Goal: Information Seeking & Learning: Learn about a topic

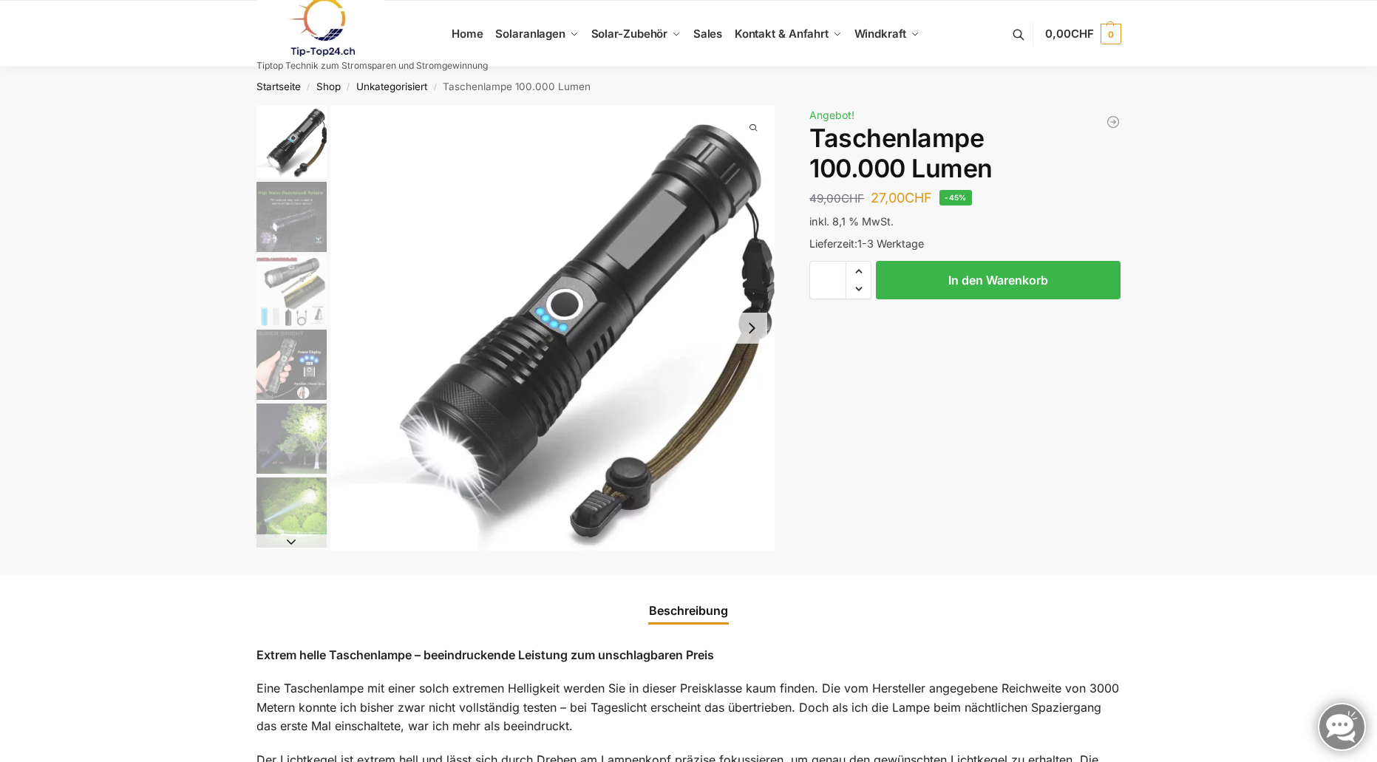
click at [286, 294] on img "3 / 6" at bounding box center [291, 291] width 70 height 70
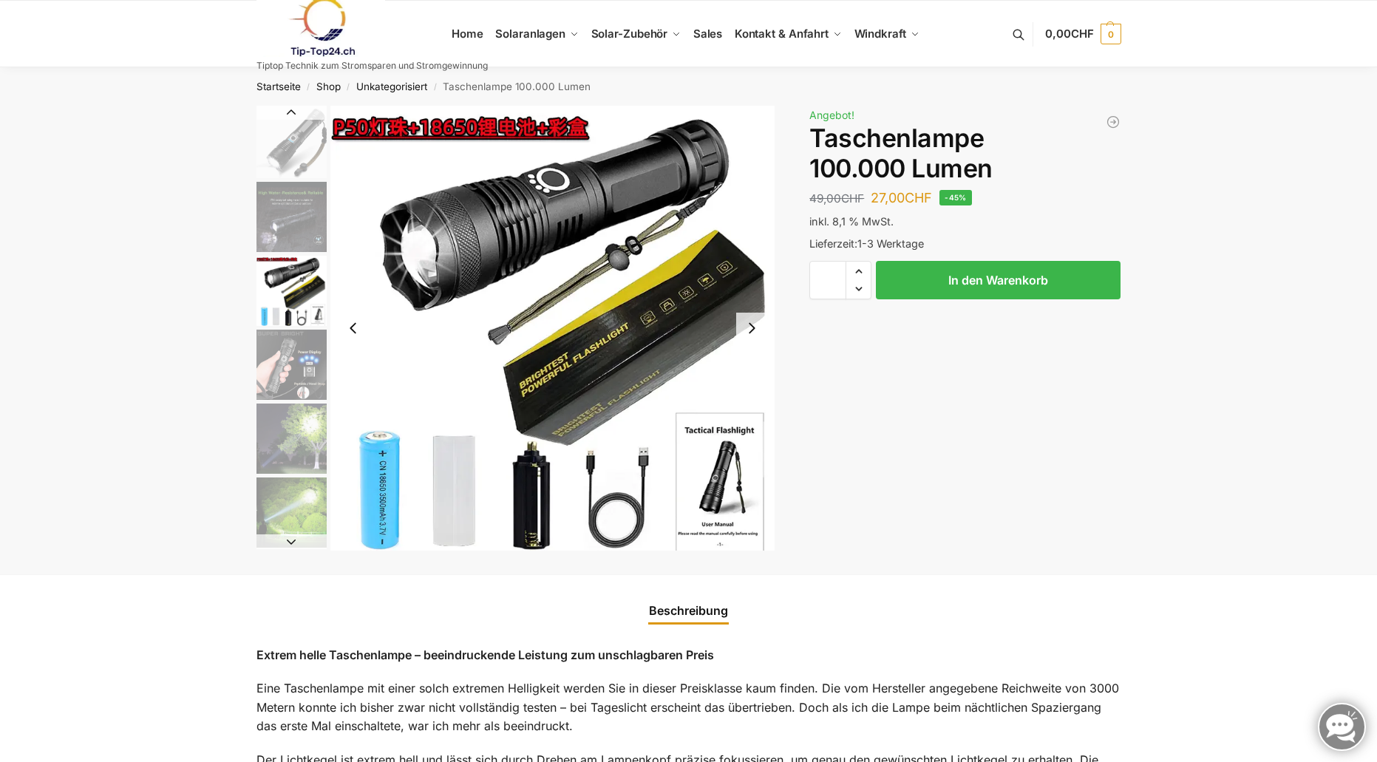
click at [285, 364] on img "4 / 6" at bounding box center [291, 365] width 70 height 70
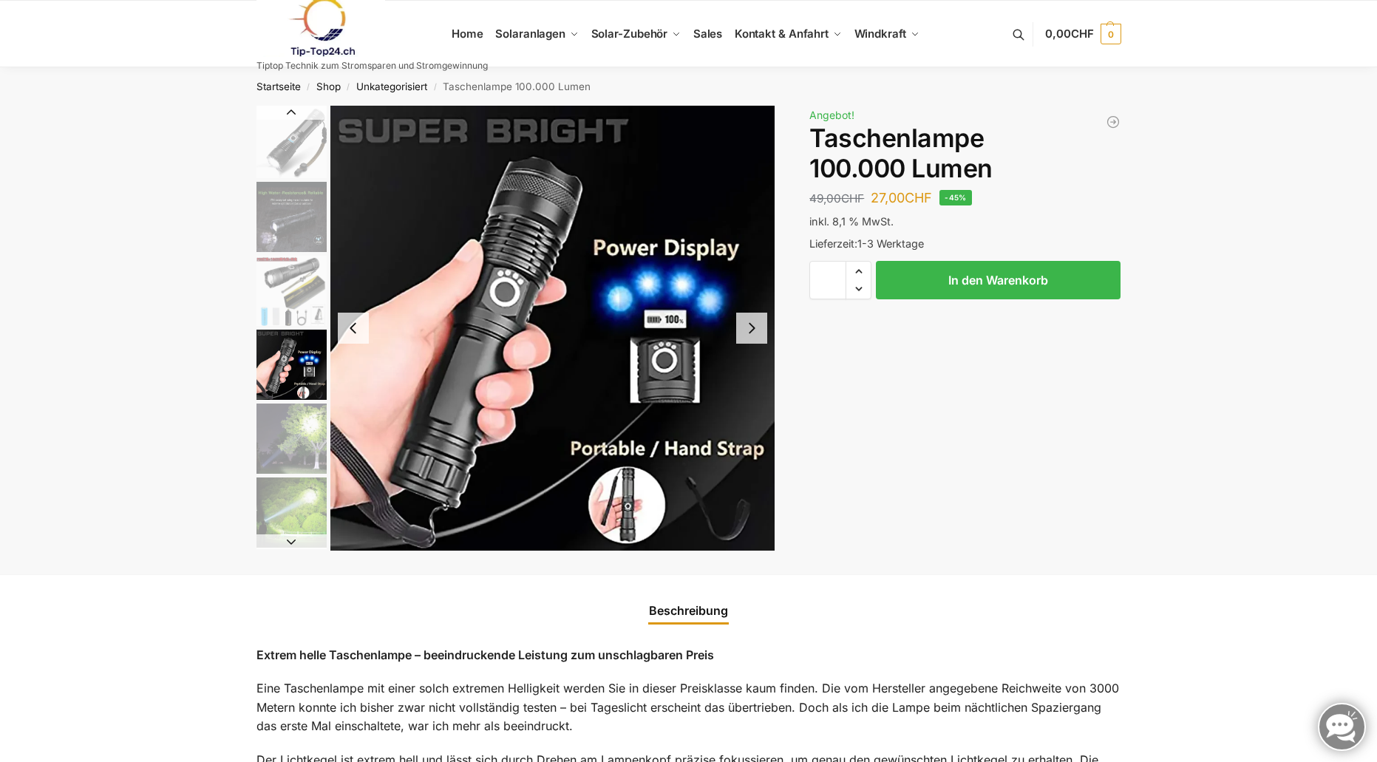
click at [285, 433] on img "5 / 6" at bounding box center [291, 438] width 70 height 70
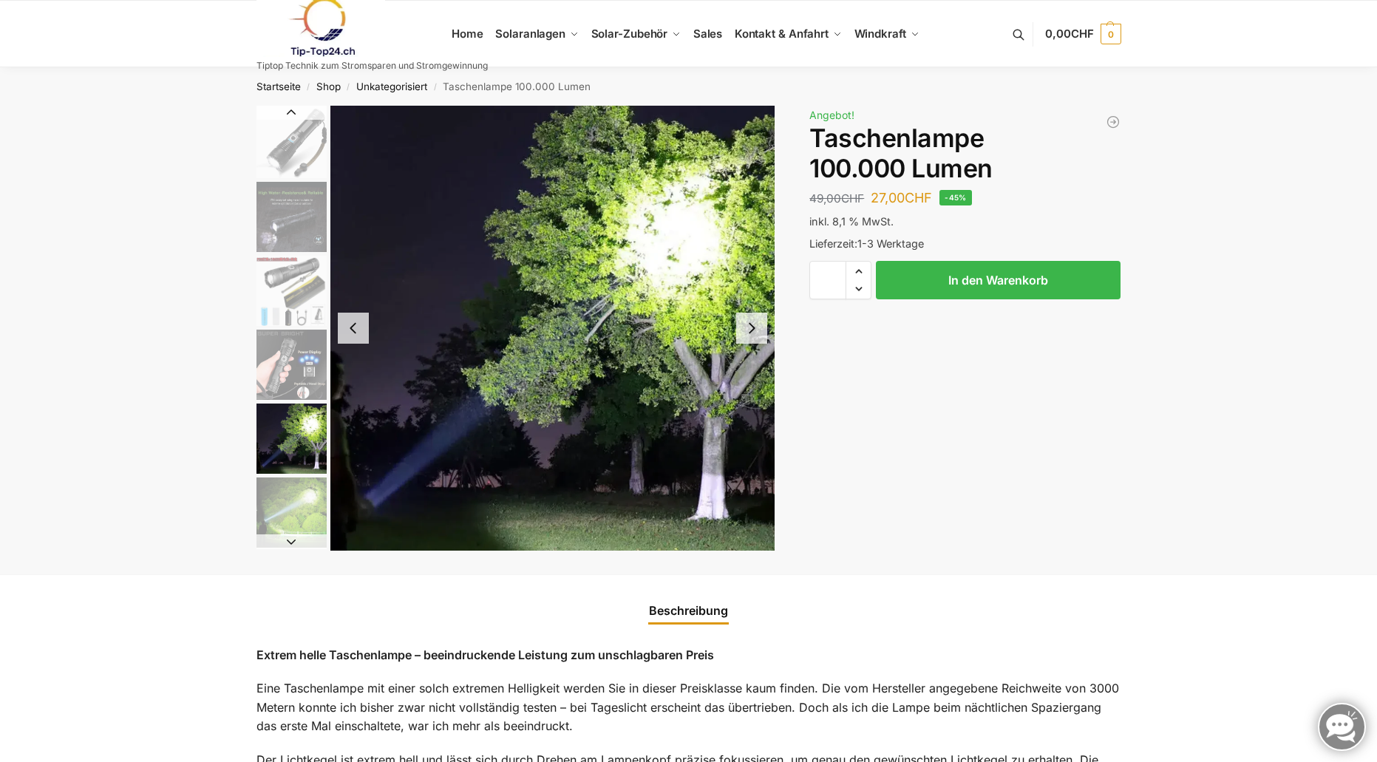
click at [286, 511] on img "6 / 6" at bounding box center [291, 512] width 70 height 70
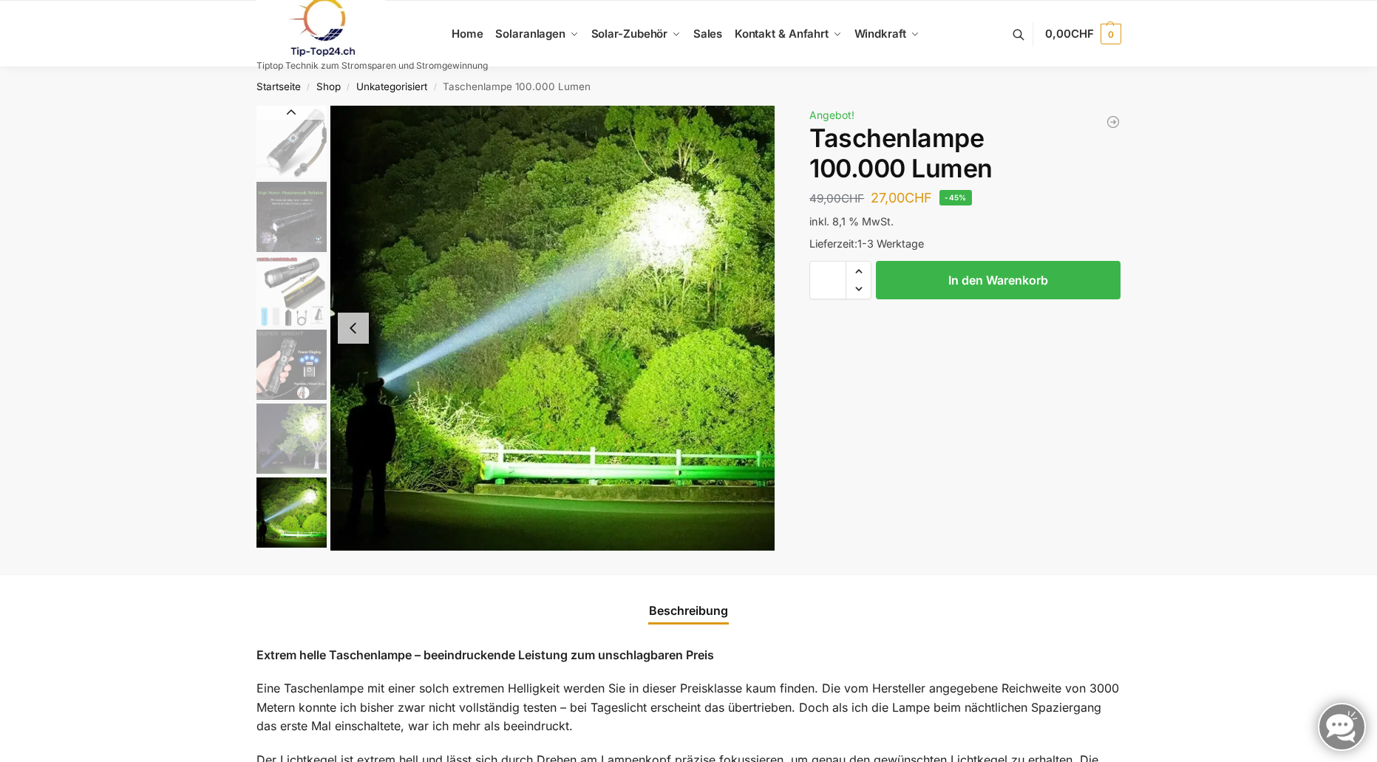
click at [292, 427] on img "5 / 6" at bounding box center [291, 438] width 70 height 70
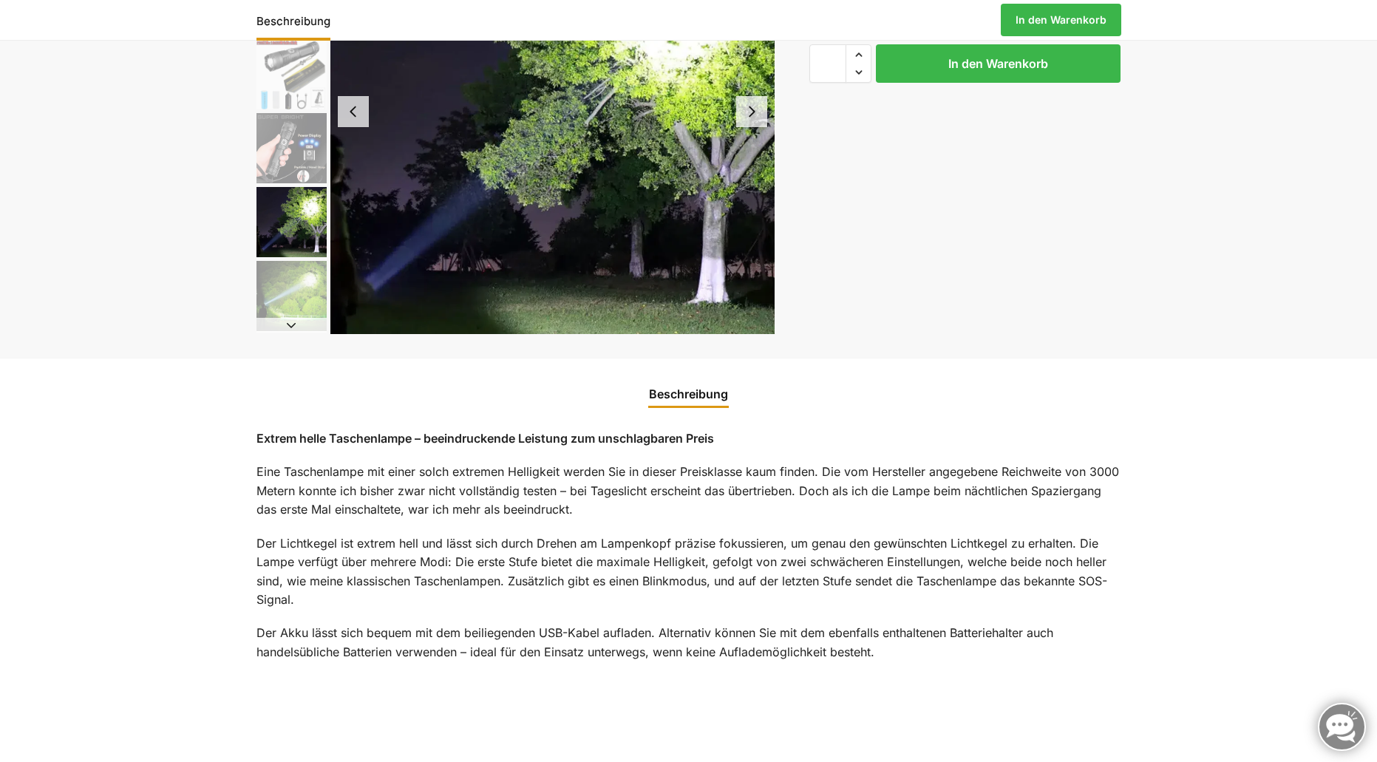
scroll to position [74, 0]
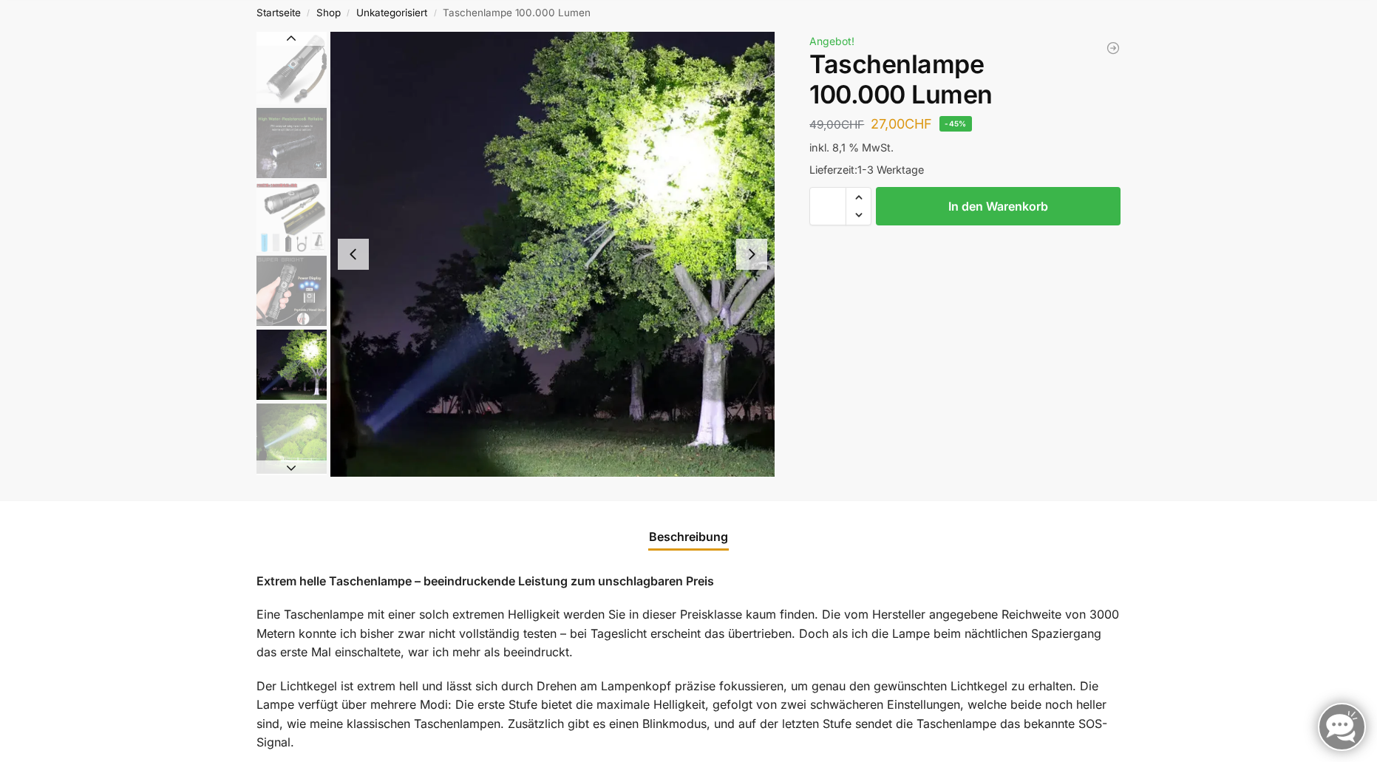
click at [737, 259] on button "Next slide" at bounding box center [751, 254] width 31 height 31
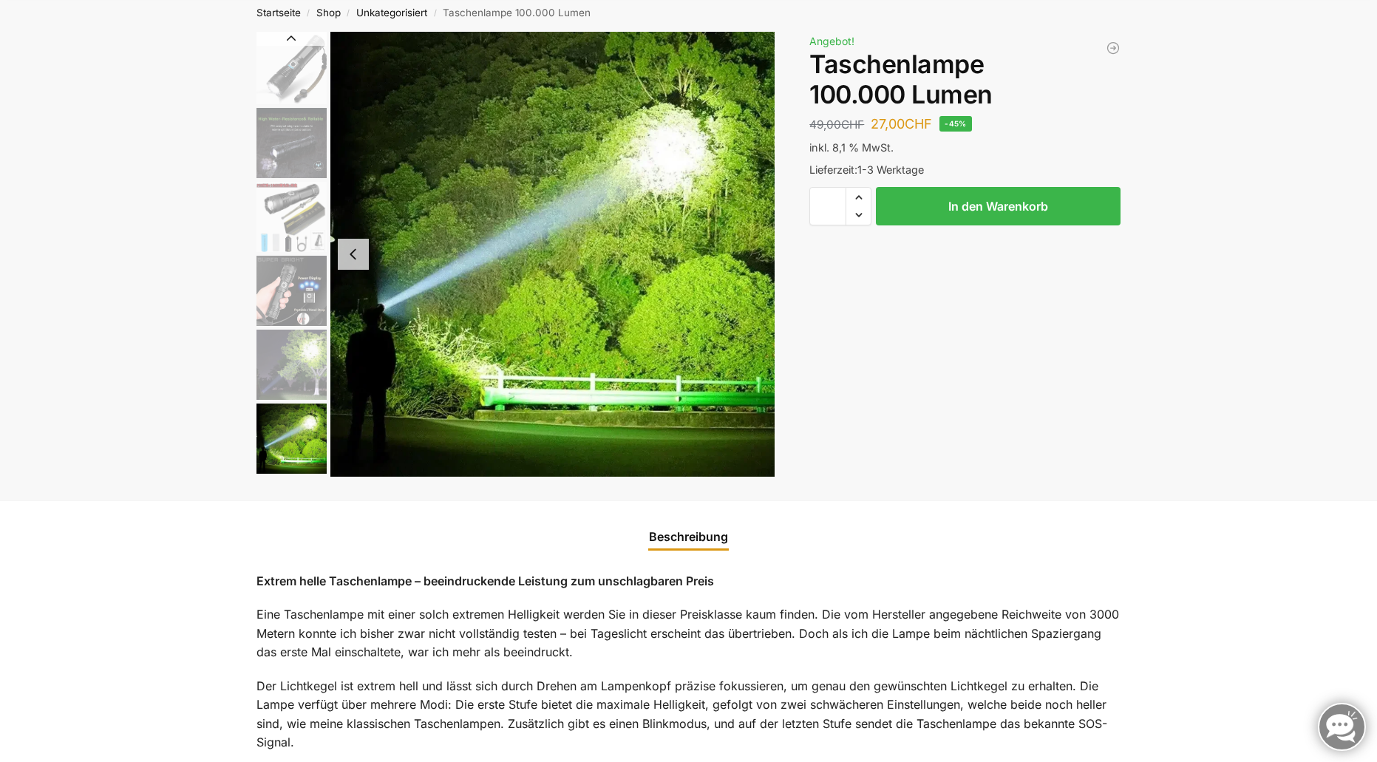
click at [756, 259] on img "6 / 6" at bounding box center [552, 254] width 445 height 445
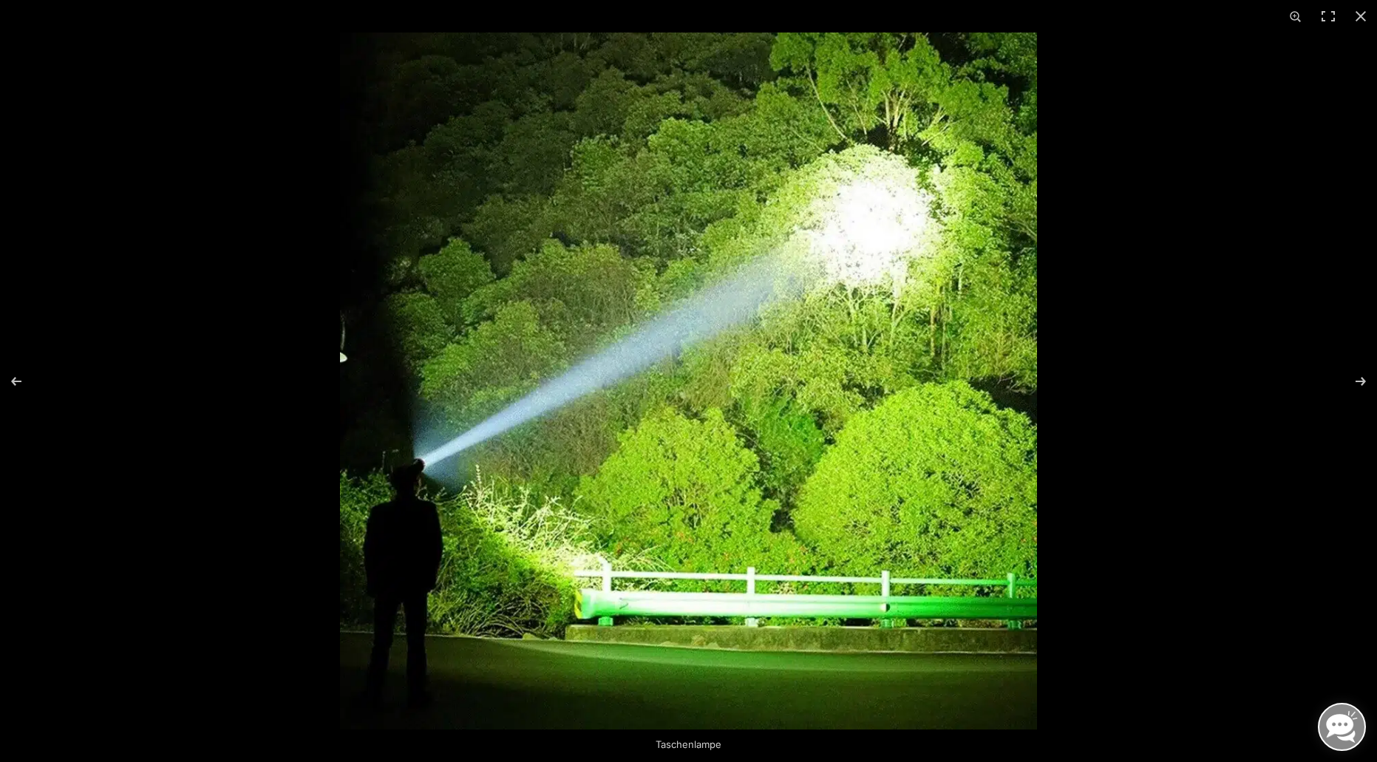
click at [756, 259] on img at bounding box center [688, 381] width 697 height 697
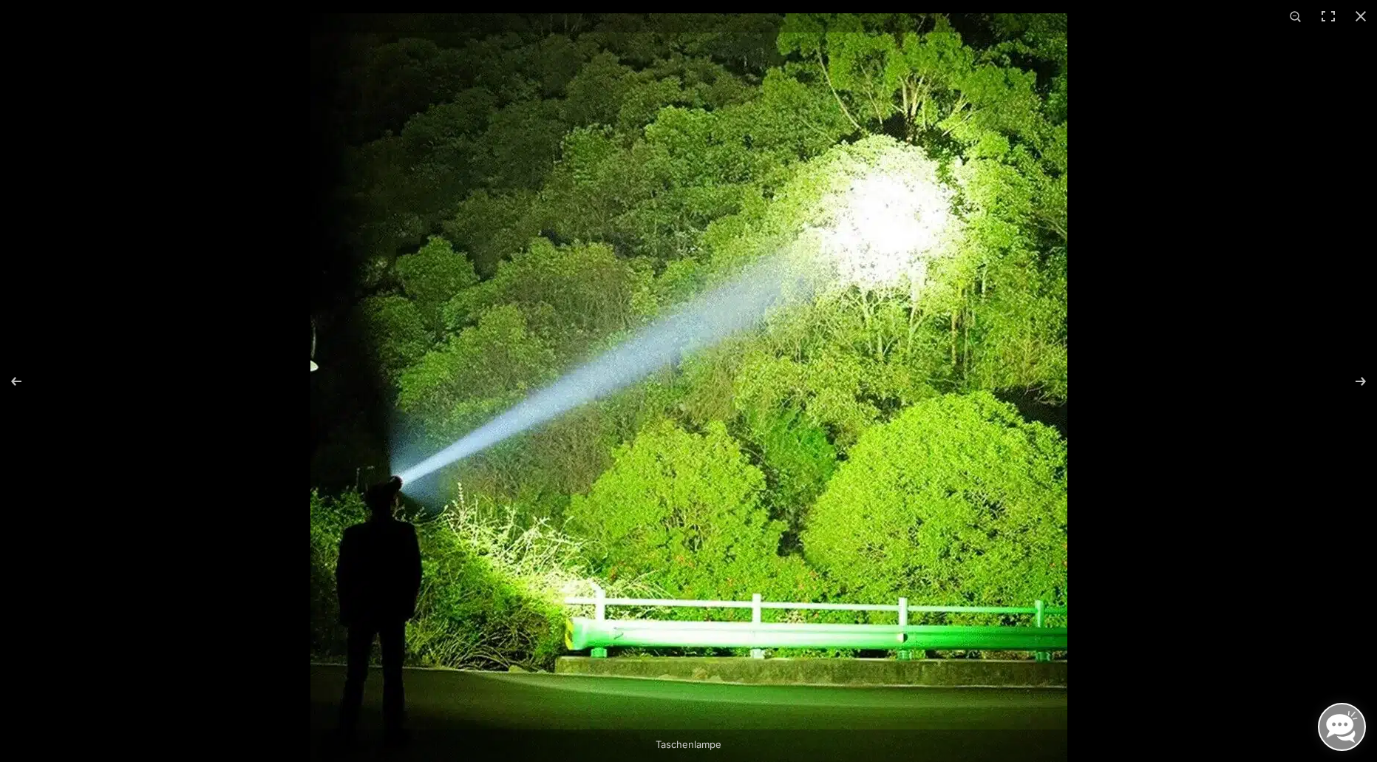
click at [755, 269] on img at bounding box center [688, 391] width 757 height 757
click at [1358, 381] on button "Next (arrow right)" at bounding box center [1351, 381] width 52 height 74
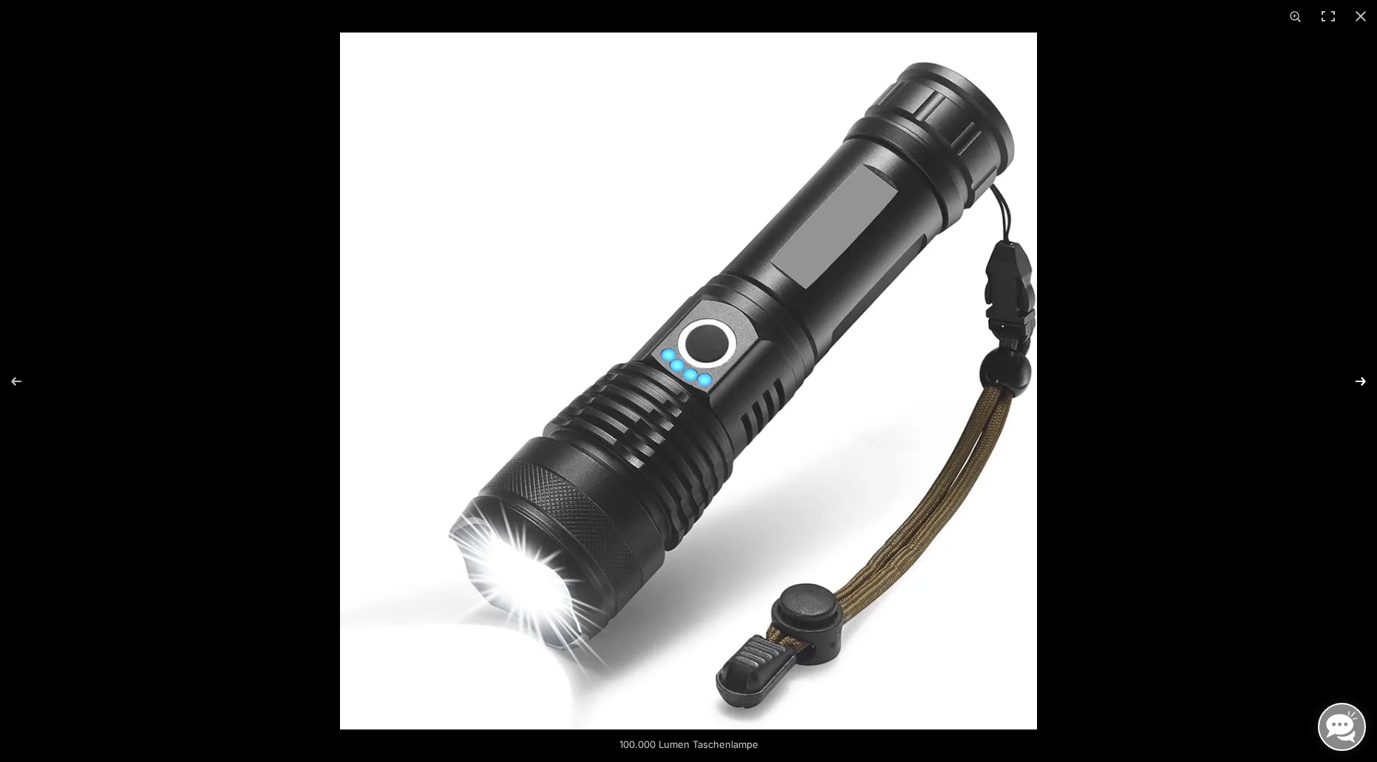
click at [1358, 381] on button "Next (arrow right)" at bounding box center [1351, 381] width 52 height 74
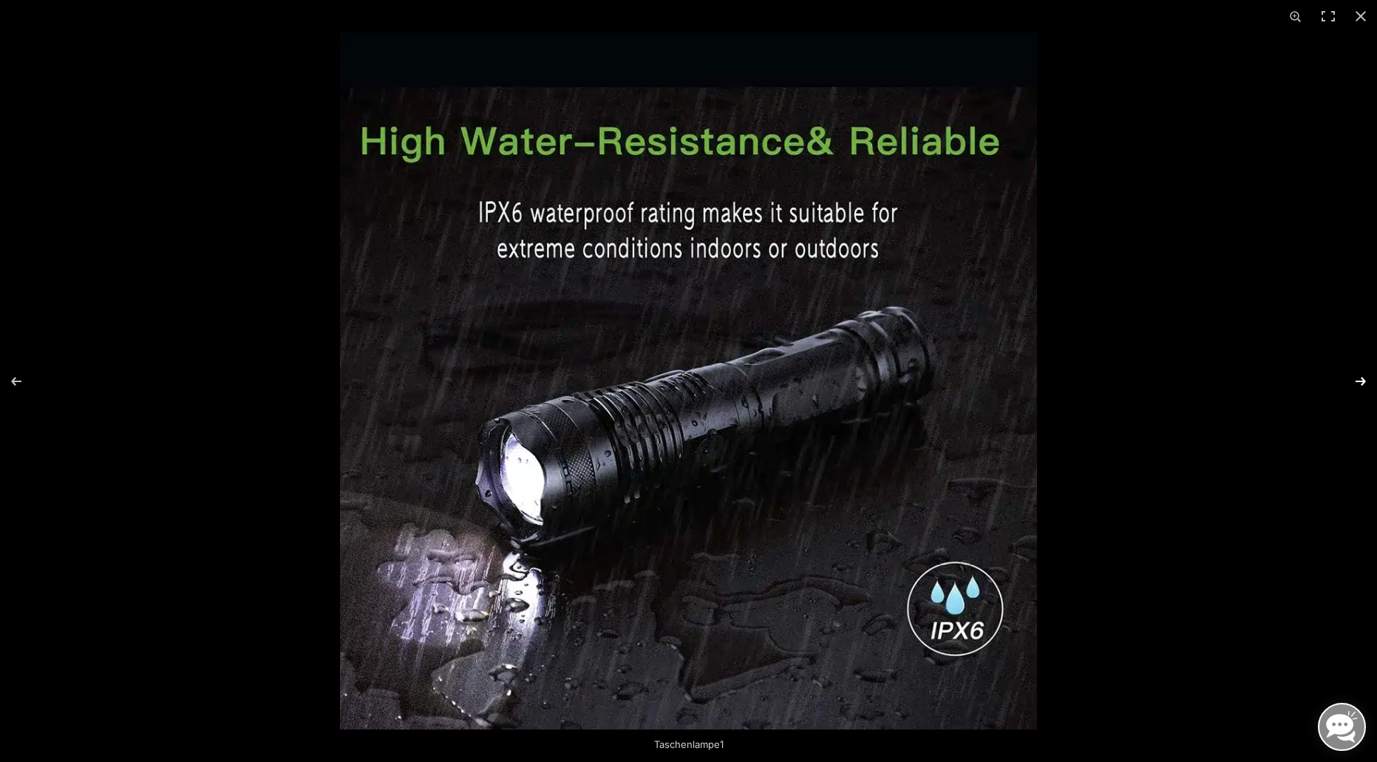
click at [1358, 381] on button "Next (arrow right)" at bounding box center [1351, 381] width 52 height 74
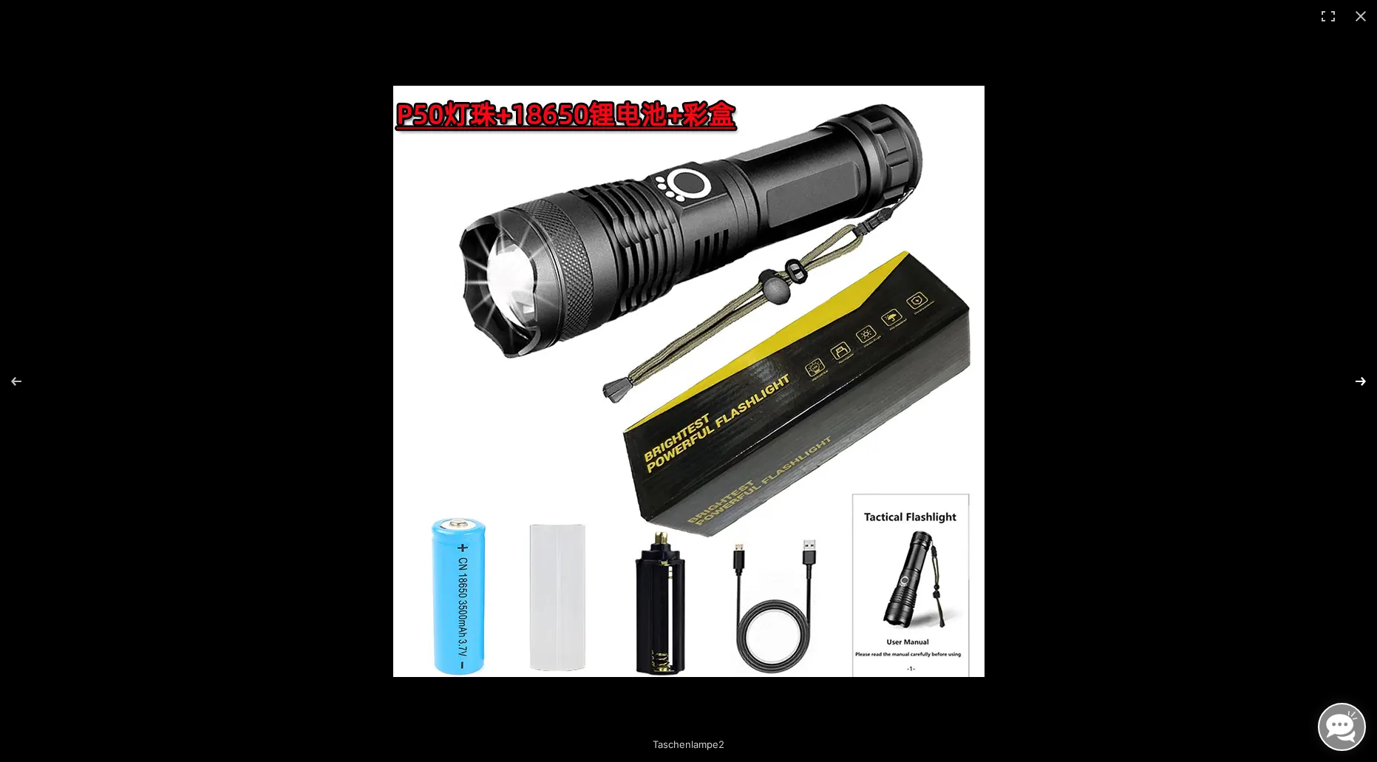
click at [1358, 381] on button "Next (arrow right)" at bounding box center [1351, 381] width 52 height 74
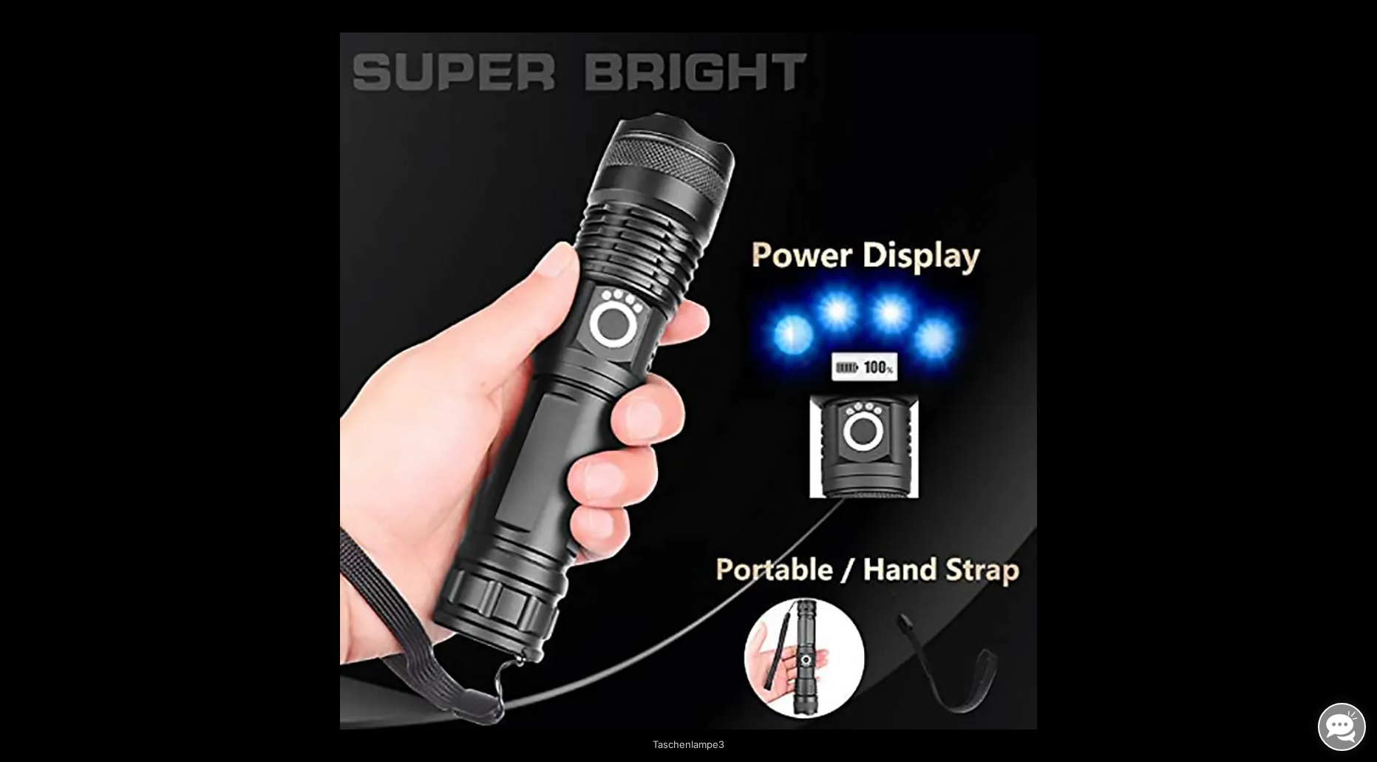
click at [1358, 381] on button "Next (arrow right)" at bounding box center [1351, 381] width 52 height 74
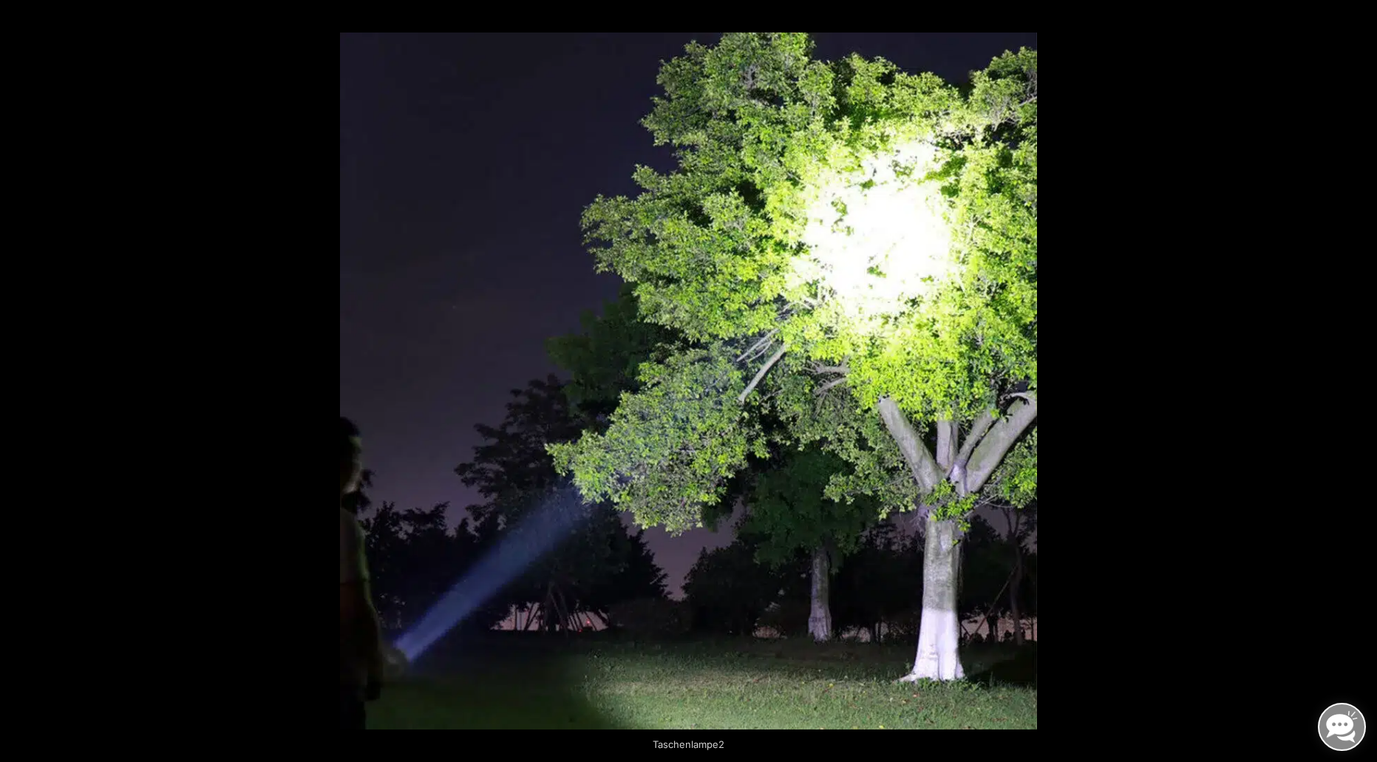
click at [1358, 381] on button "Next (arrow right)" at bounding box center [1351, 381] width 52 height 74
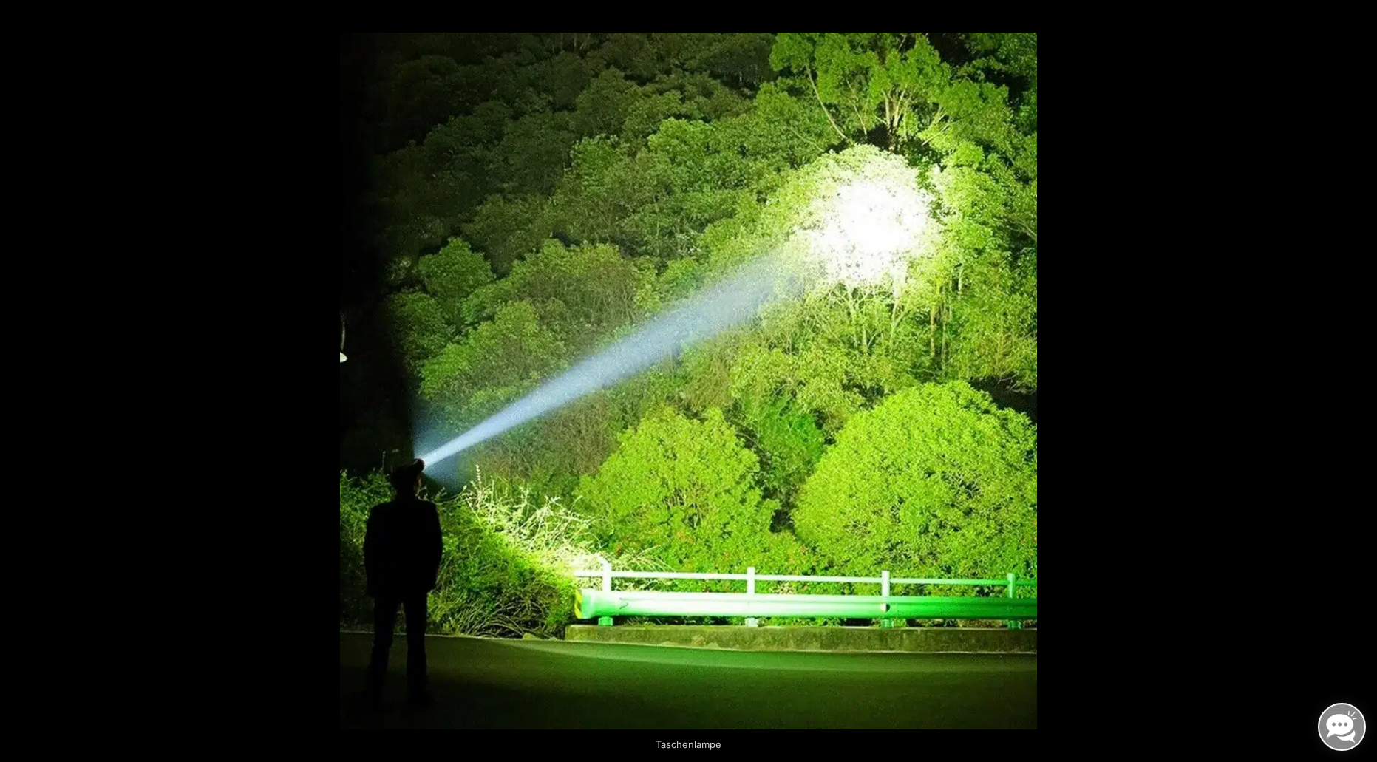
click at [1358, 381] on button "Next (arrow right)" at bounding box center [1351, 381] width 52 height 74
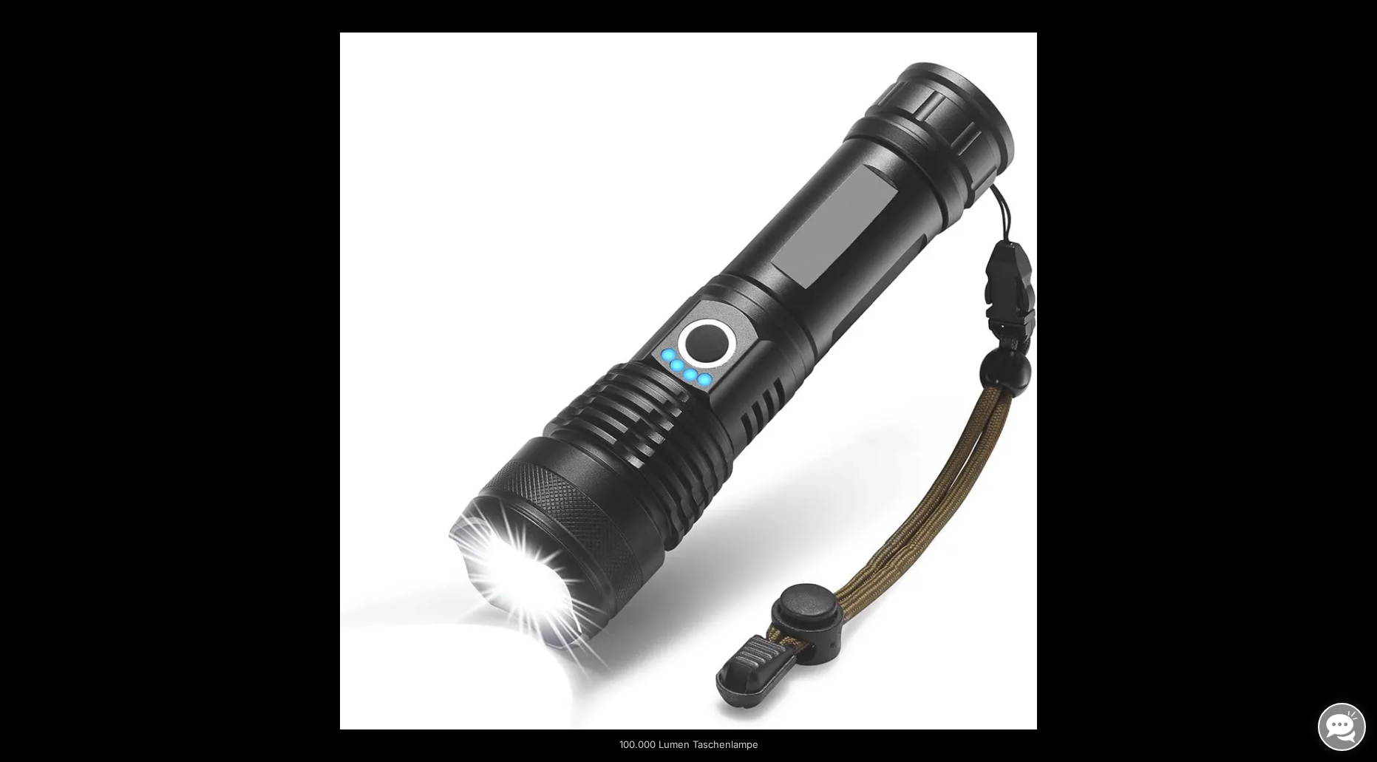
click at [1358, 381] on button "Next (arrow right)" at bounding box center [1351, 381] width 52 height 74
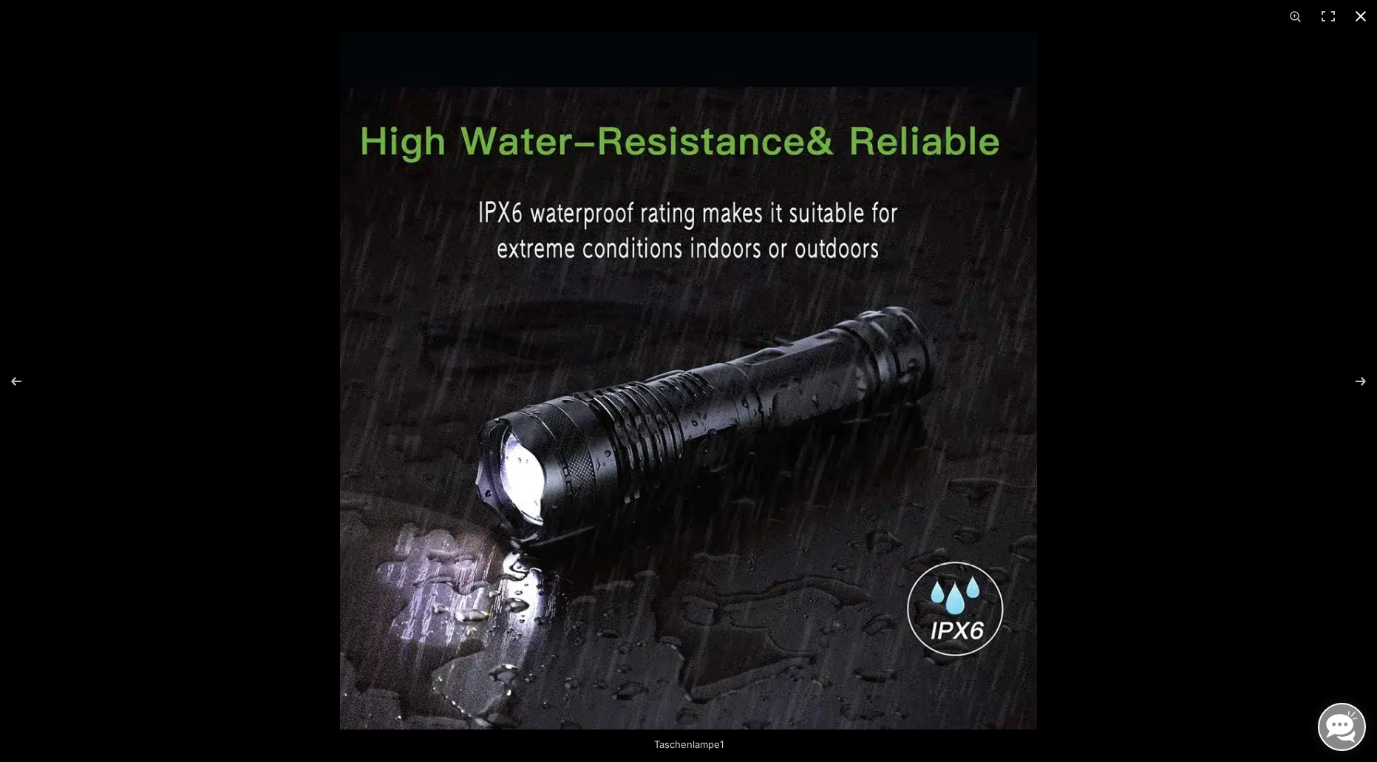
click at [1366, 15] on button "Close (Esc)" at bounding box center [1360, 16] width 33 height 33
